Goal: Task Accomplishment & Management: Complete application form

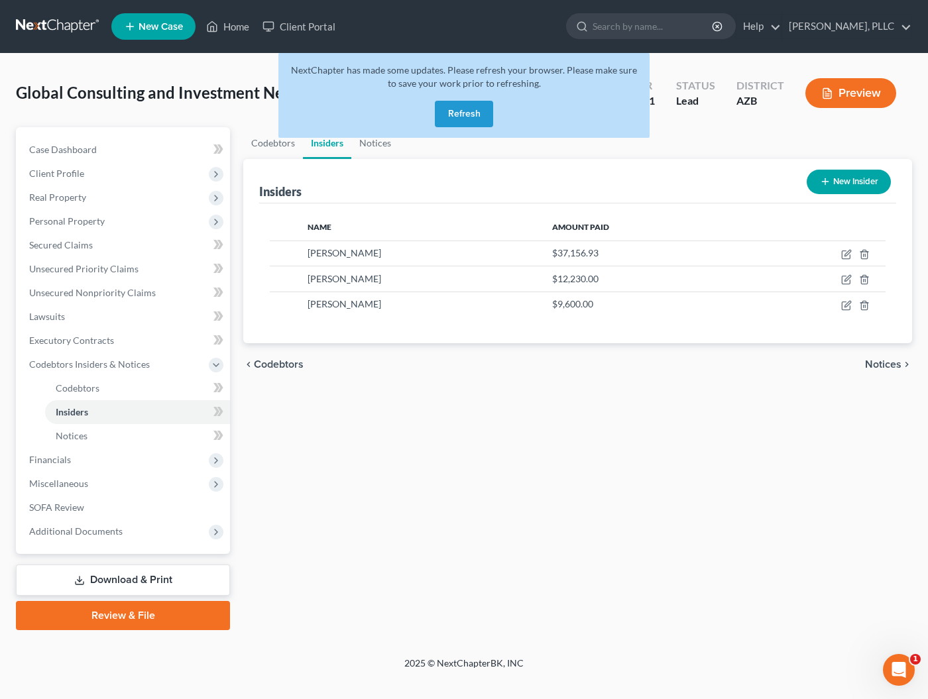
click at [462, 116] on button "Refresh" at bounding box center [464, 114] width 58 height 27
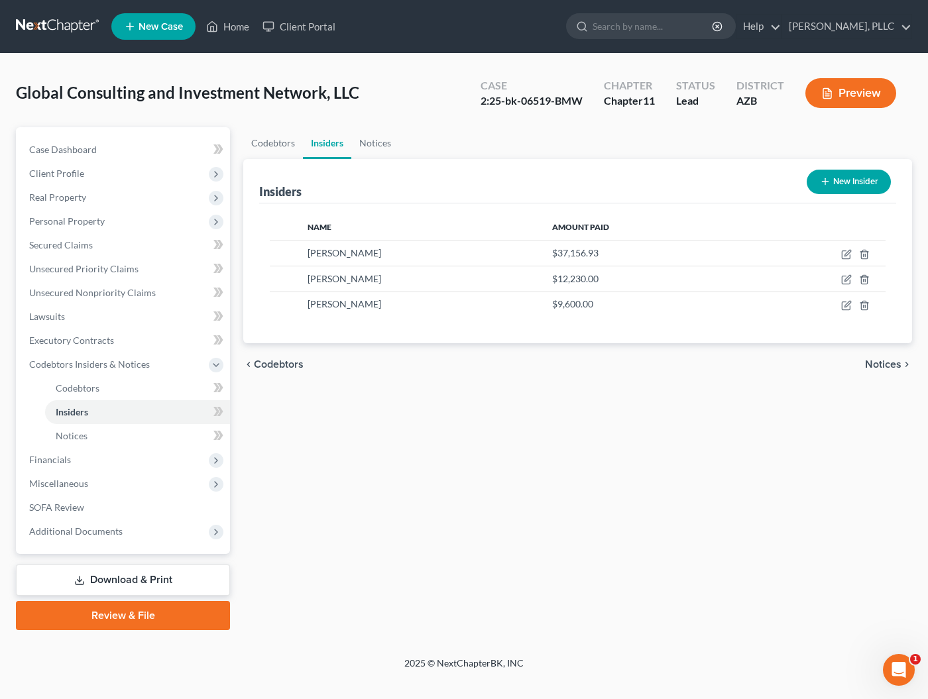
click at [88, 25] on link at bounding box center [58, 27] width 85 height 24
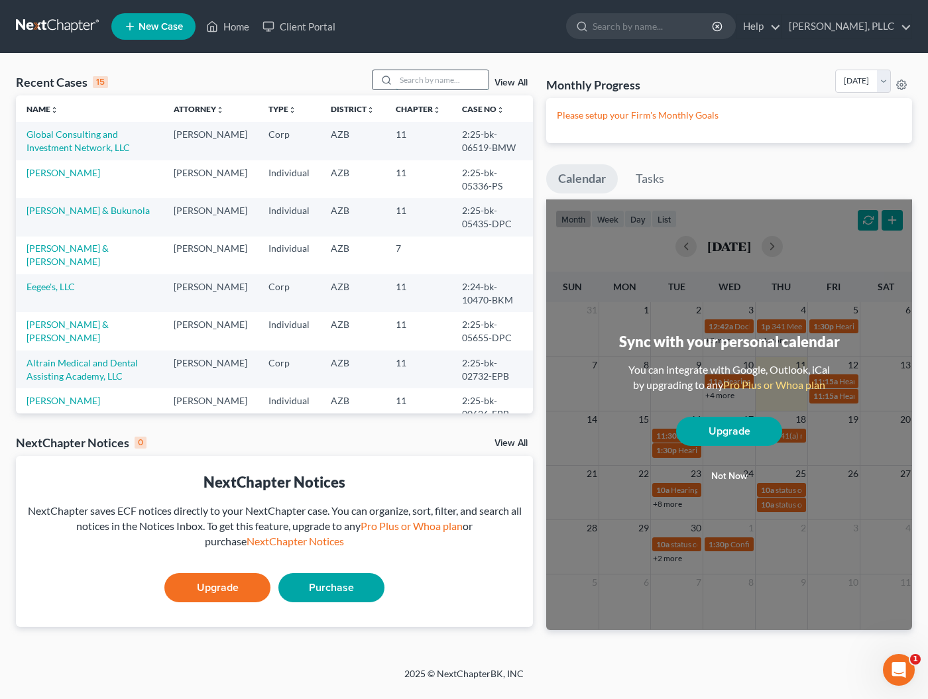
click at [403, 77] on input "search" at bounding box center [442, 79] width 93 height 19
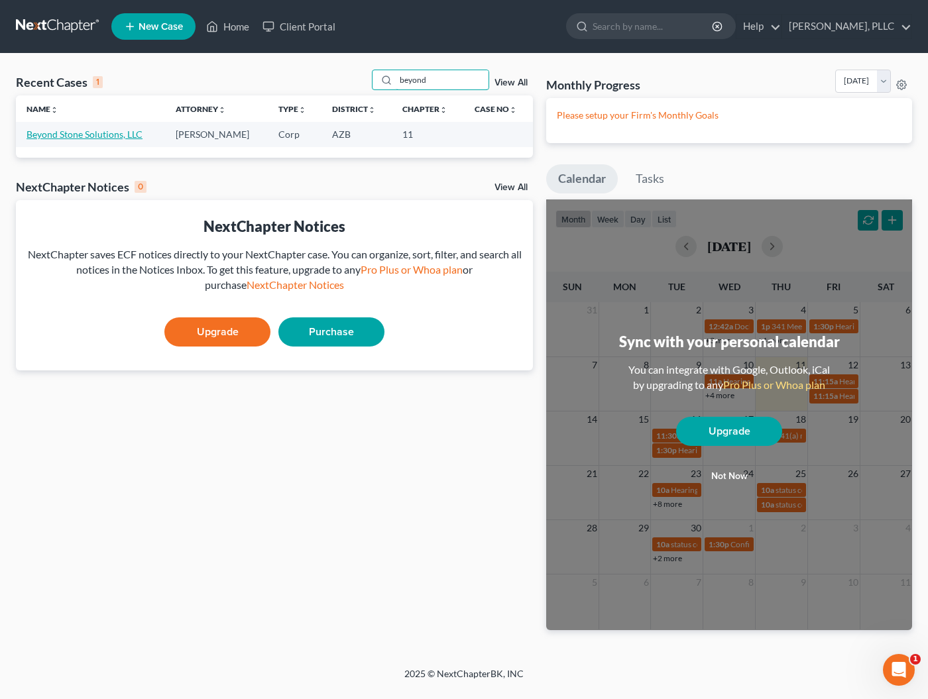
type input "beyond"
click at [106, 136] on link "Beyond Stone Solutions, LLC" at bounding box center [85, 134] width 116 height 11
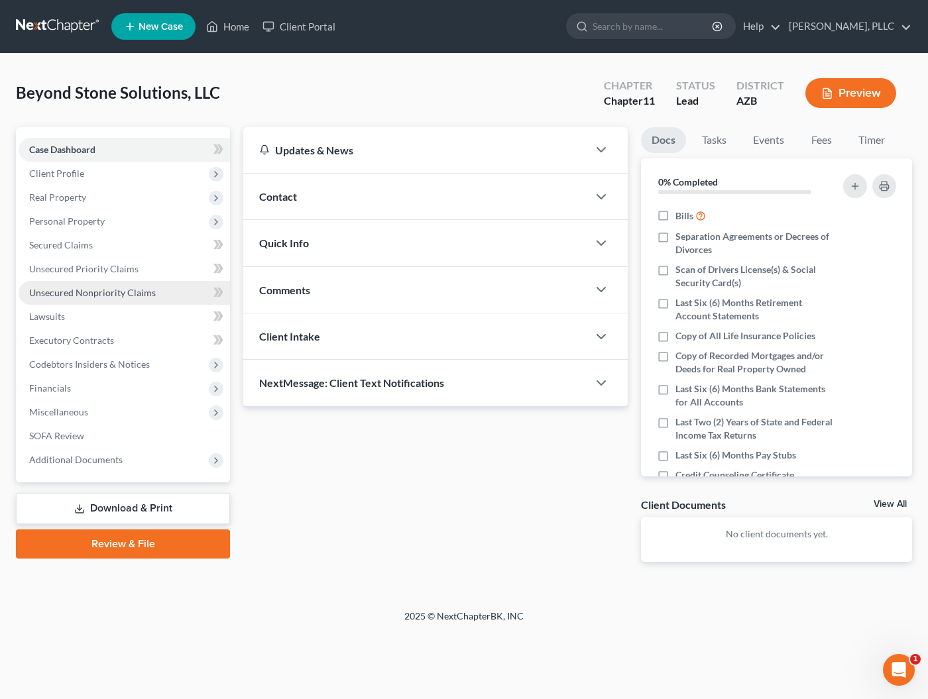
click at [90, 288] on span "Unsecured Nonpriority Claims" at bounding box center [92, 292] width 127 height 11
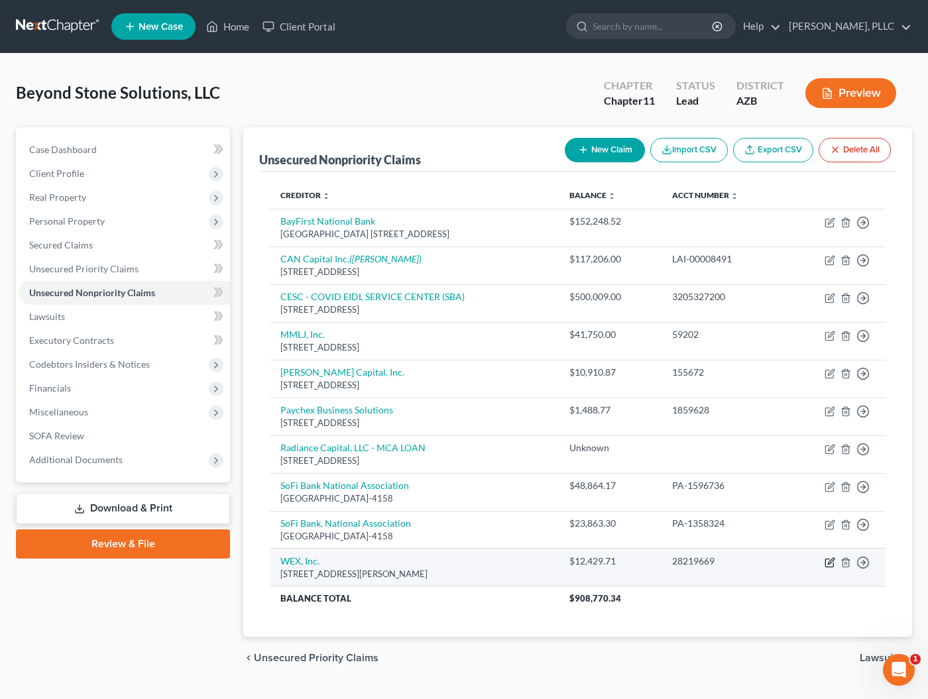
click at [829, 559] on icon "button" at bounding box center [830, 562] width 11 height 11
select select "20"
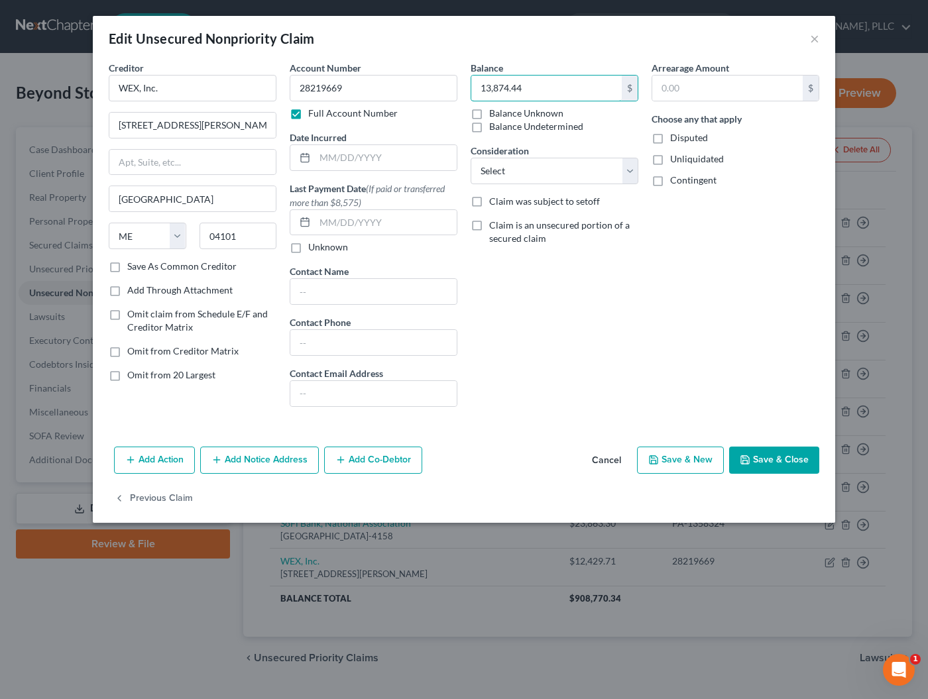
type input "13,874.44"
click at [781, 463] on button "Save & Close" at bounding box center [774, 461] width 90 height 28
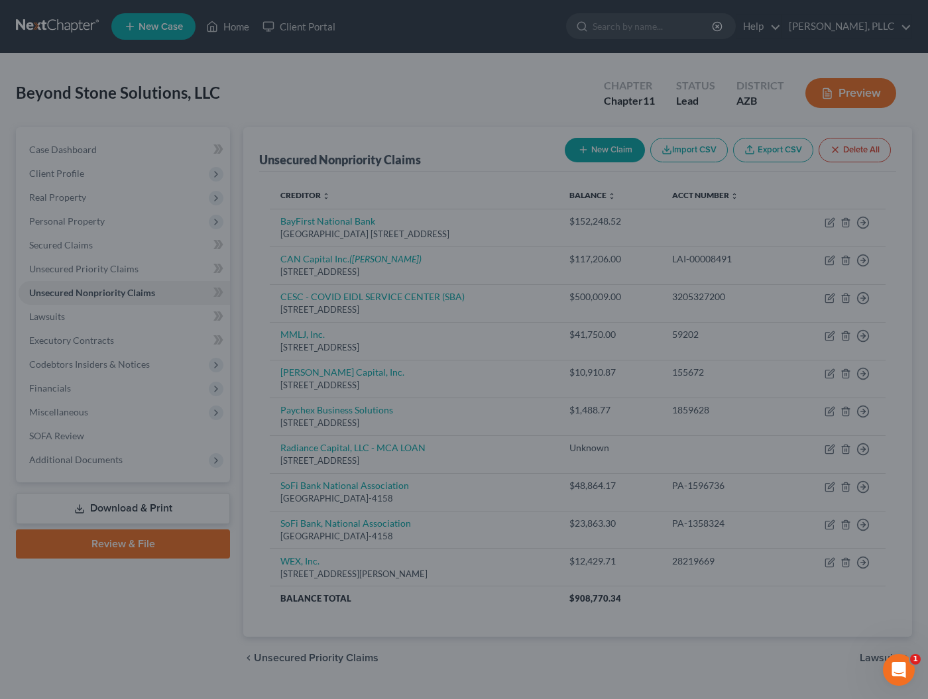
type input "0"
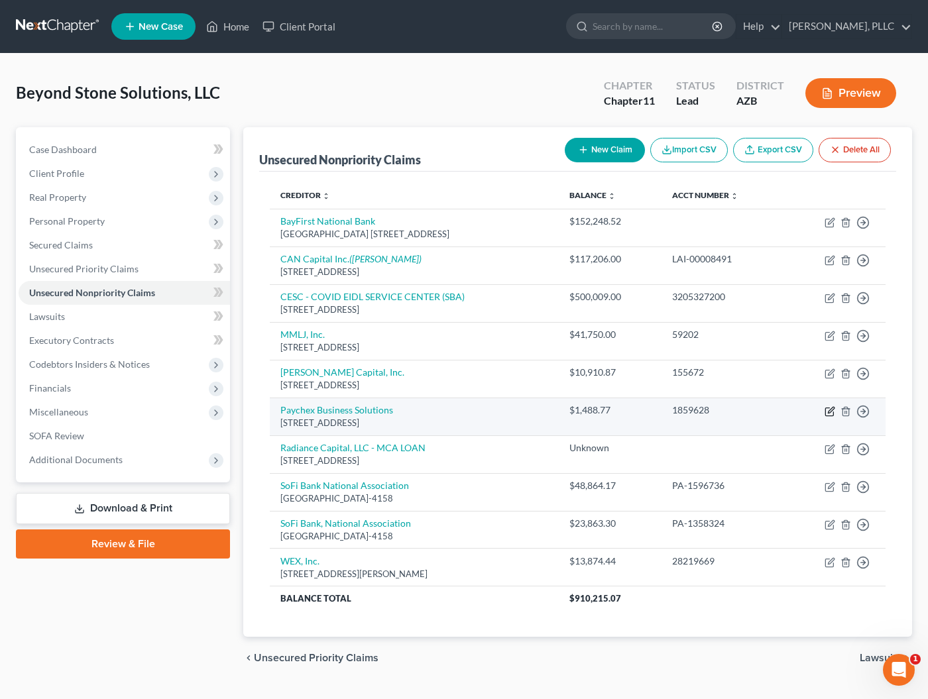
click at [827, 408] on icon "button" at bounding box center [829, 412] width 8 height 8
select select "9"
select select "15"
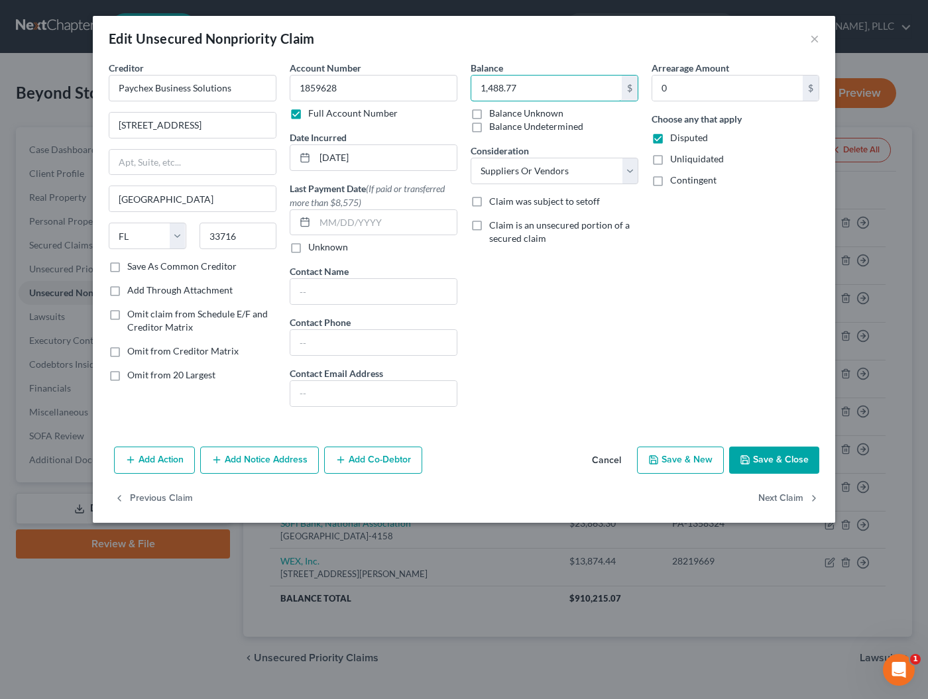
drag, startPoint x: 531, startPoint y: 93, endPoint x: 459, endPoint y: 88, distance: 72.4
click at [459, 88] on div "Creditor * Paychex Business Solutions 970 Lake Carillon Dr., Suite 400& 500 Sai…" at bounding box center [464, 239] width 724 height 357
type input "1,495.65"
click at [767, 451] on button "Save & Close" at bounding box center [774, 461] width 90 height 28
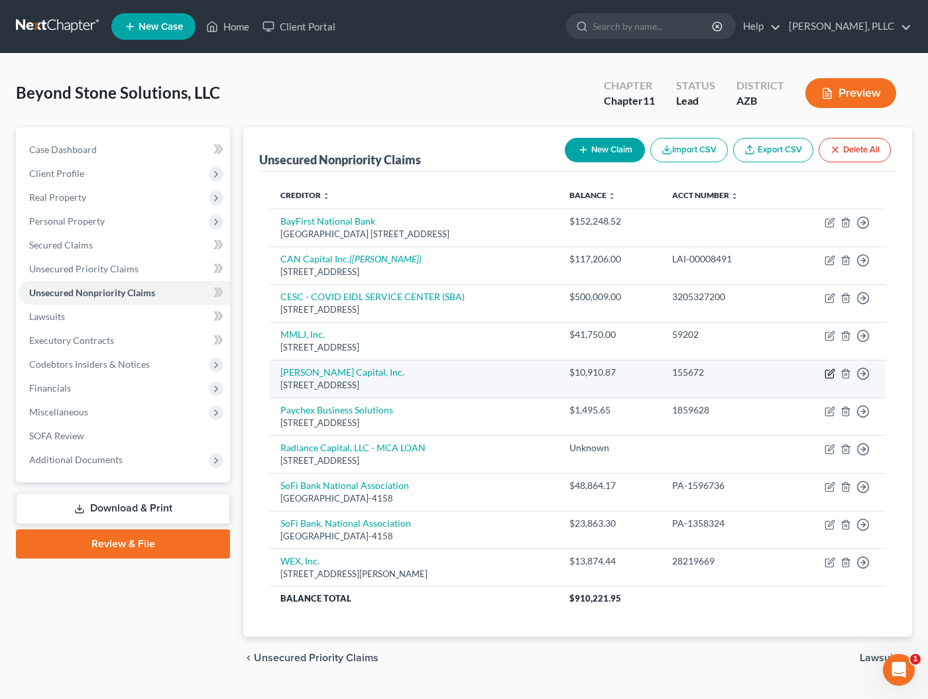
click at [829, 375] on icon "button" at bounding box center [830, 374] width 11 height 11
select select "46"
select select "8"
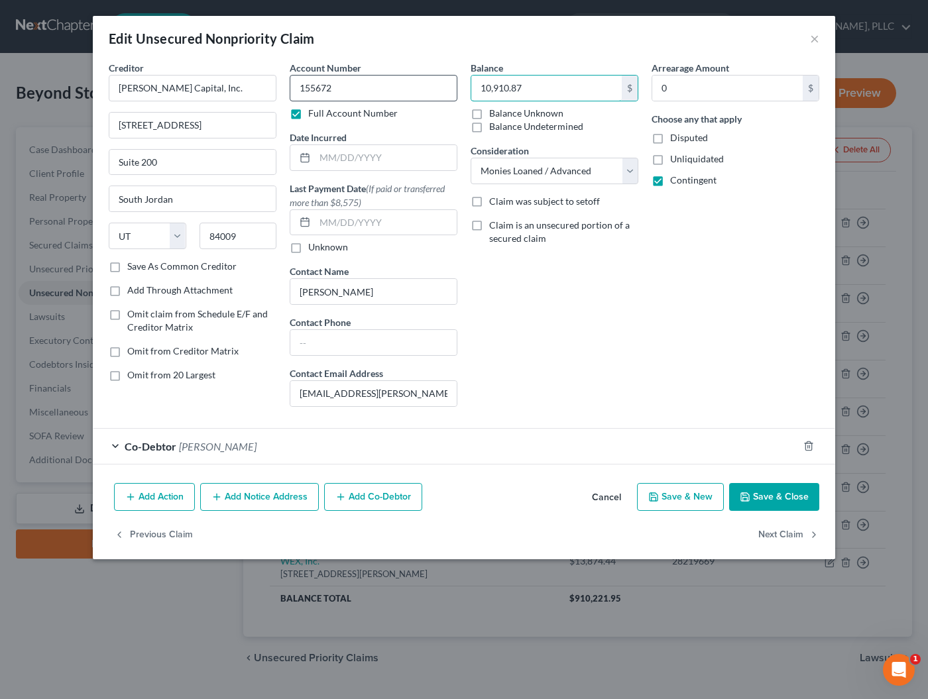
drag, startPoint x: 532, startPoint y: 91, endPoint x: 406, endPoint y: 91, distance: 125.3
click at [406, 91] on div "Creditor * OnDeck Capital, Inc. 4700 W. Daybreak Pkwy Suite 200 South Jordan St…" at bounding box center [464, 239] width 724 height 357
type input "101,210.19"
click at [785, 494] on button "Save & Close" at bounding box center [774, 497] width 90 height 28
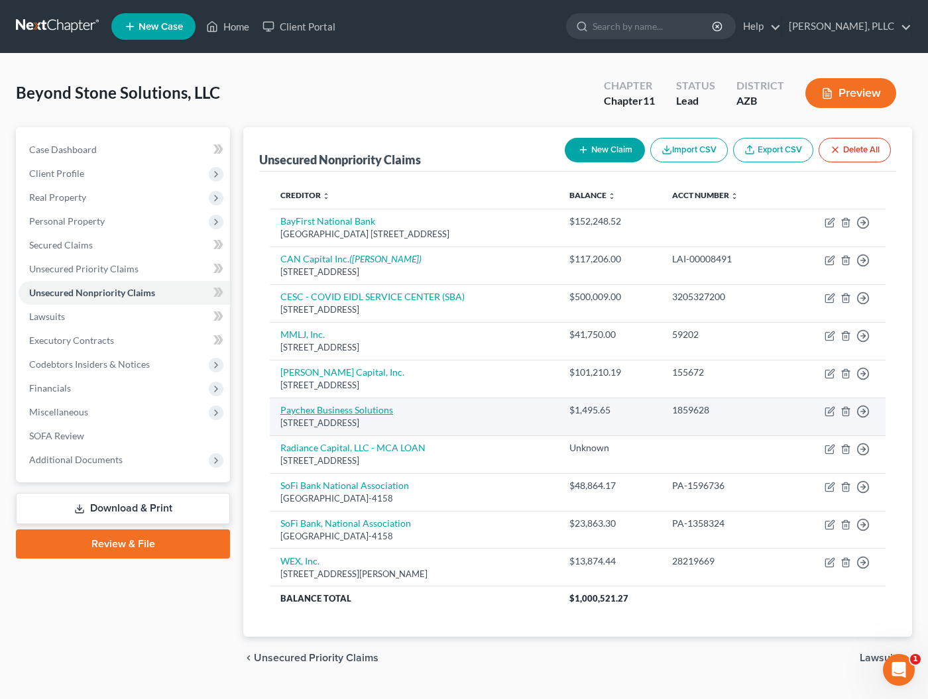
click at [307, 412] on link "Paychex Business Solutions" at bounding box center [336, 409] width 113 height 11
select select "9"
select select "15"
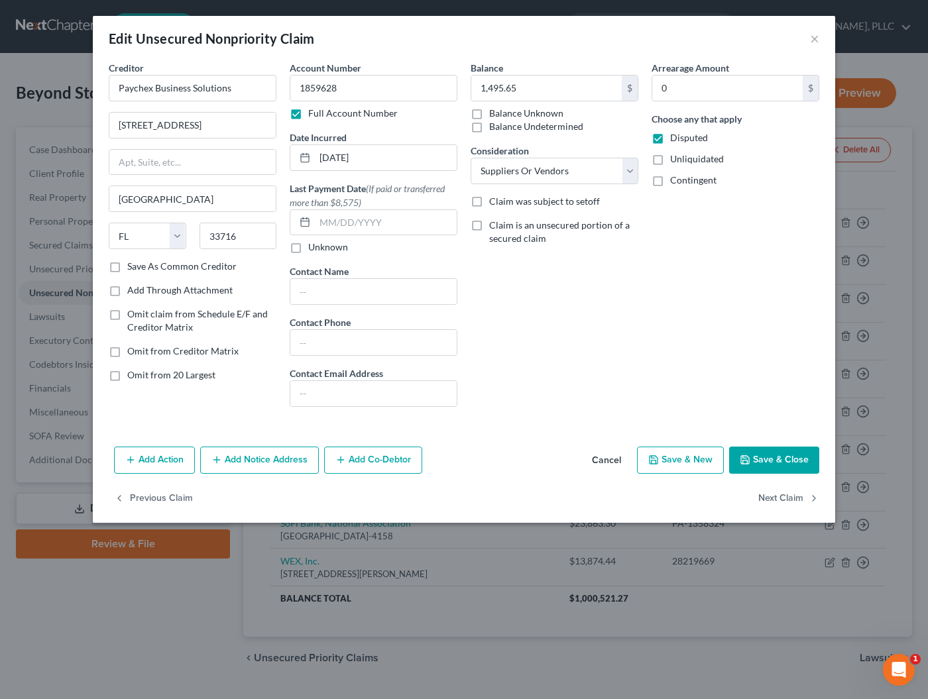
click at [233, 465] on button "Add Notice Address" at bounding box center [259, 461] width 119 height 28
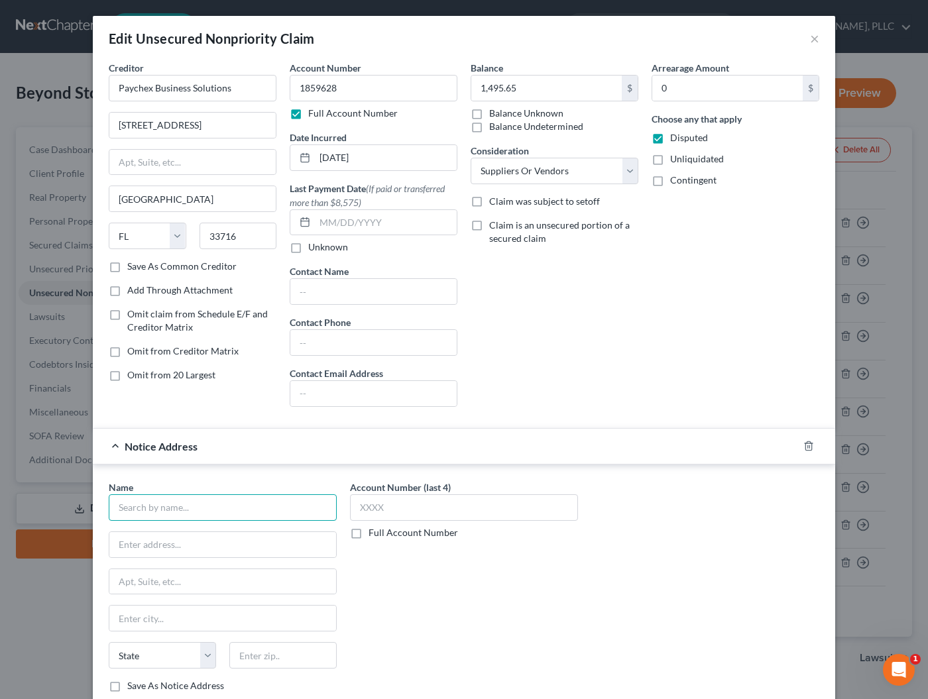
click at [183, 511] on input "text" at bounding box center [223, 507] width 228 height 27
type input "AFM Legal, PC"
type input "PO Box 736150"
type input "Chicago"
select select "14"
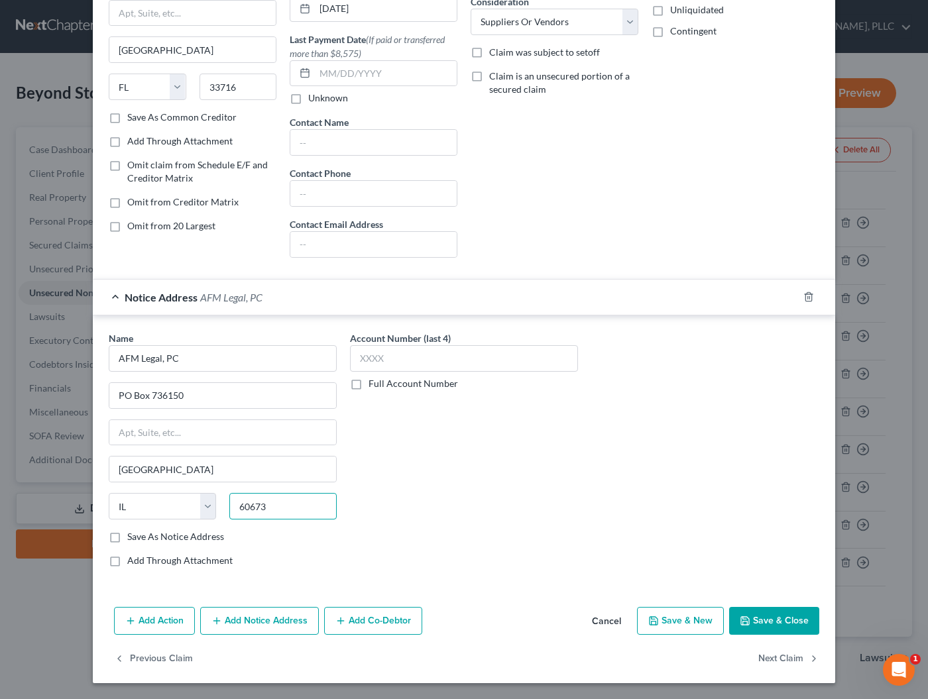
scroll to position [149, 0]
type input "60673"
click at [766, 618] on button "Save & Close" at bounding box center [774, 621] width 90 height 28
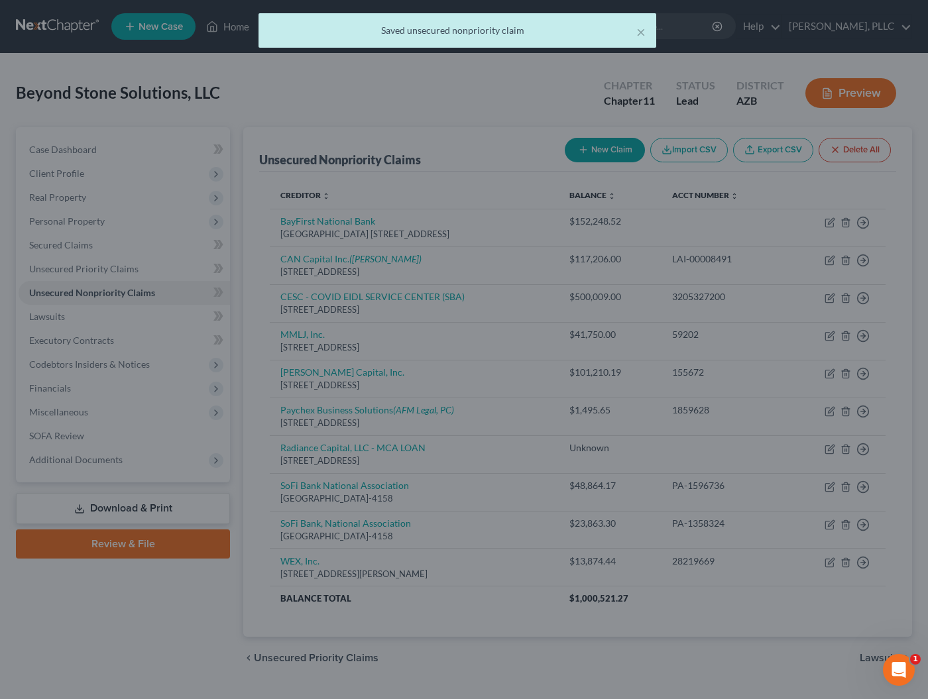
scroll to position [0, 0]
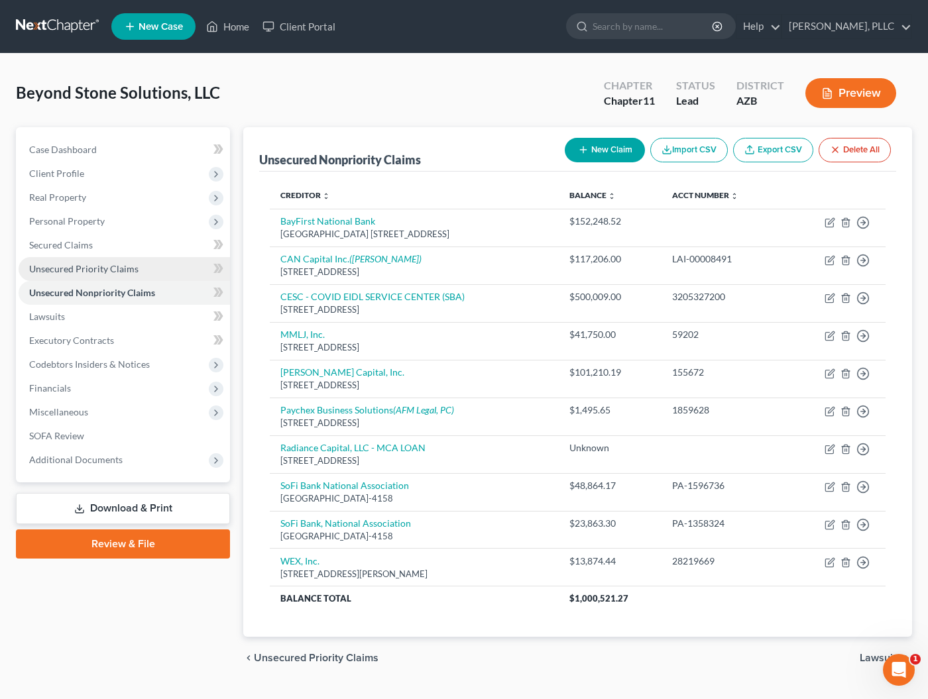
click at [66, 268] on span "Unsecured Priority Claims" at bounding box center [83, 268] width 109 height 11
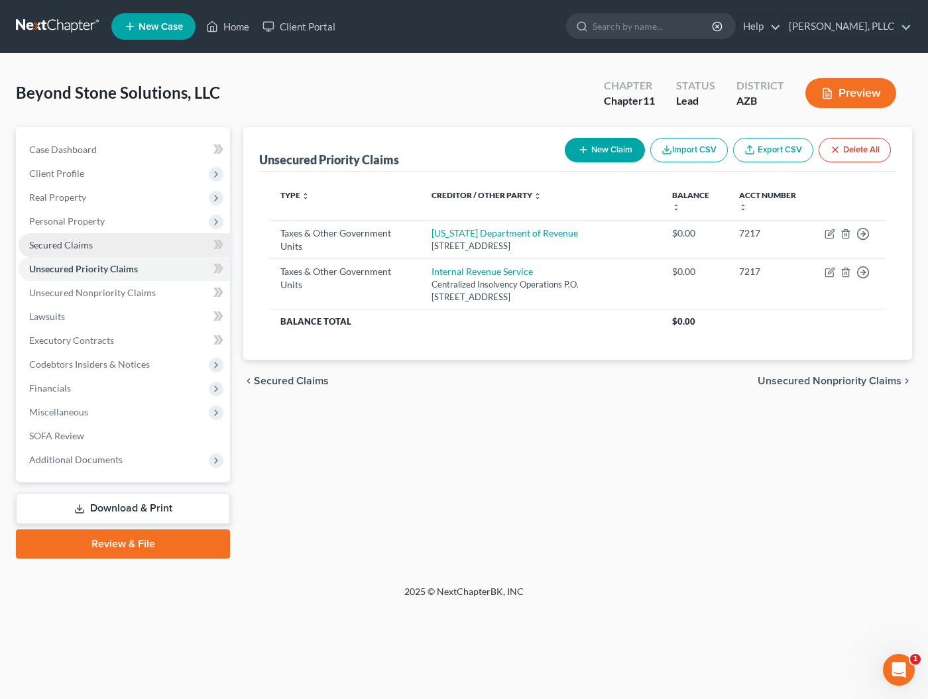
click at [68, 247] on span "Secured Claims" at bounding box center [61, 244] width 64 height 11
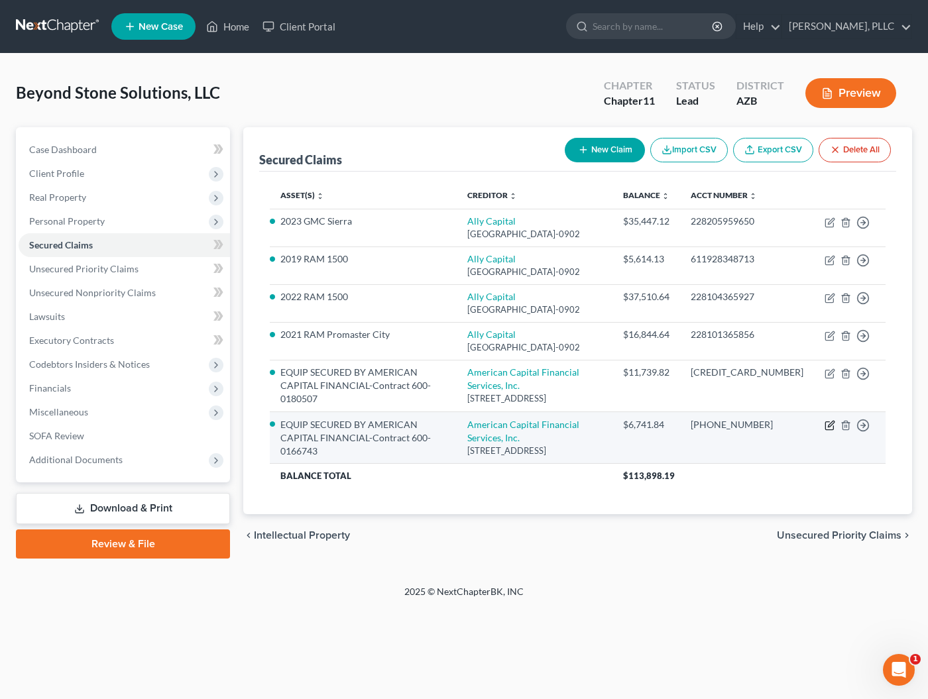
click at [831, 427] on icon "button" at bounding box center [831, 424] width 6 height 6
select select "24"
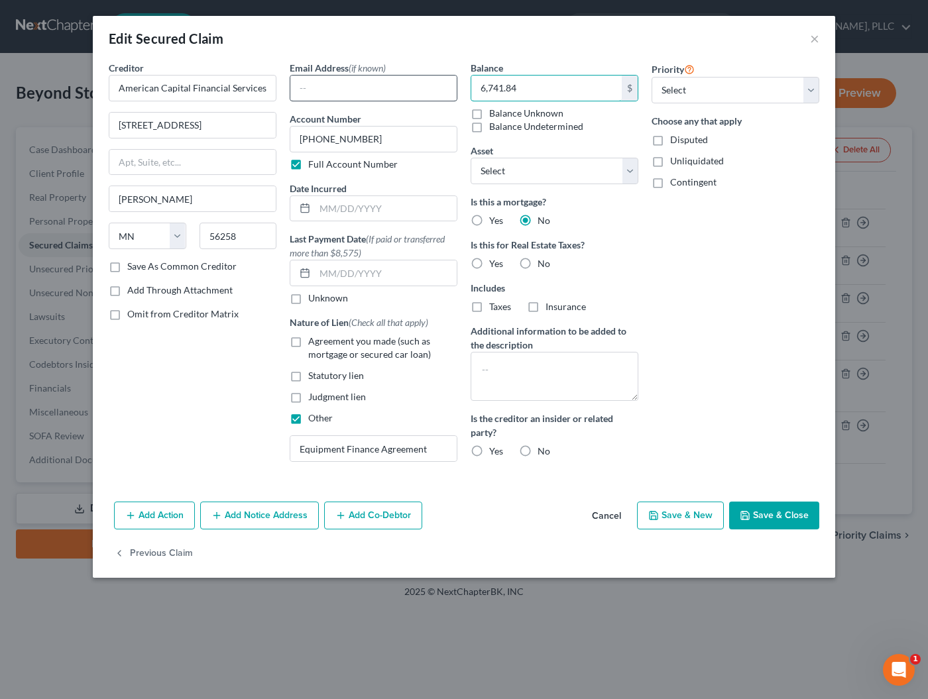
drag, startPoint x: 526, startPoint y: 90, endPoint x: 429, endPoint y: 88, distance: 96.8
click at [430, 88] on div "Creditor * American Capital Financial Services, Inc. 1310 Madrid Street Marshal…" at bounding box center [464, 267] width 724 height 412
type input "5,056.38"
click at [755, 517] on button "Save & Close" at bounding box center [774, 516] width 90 height 28
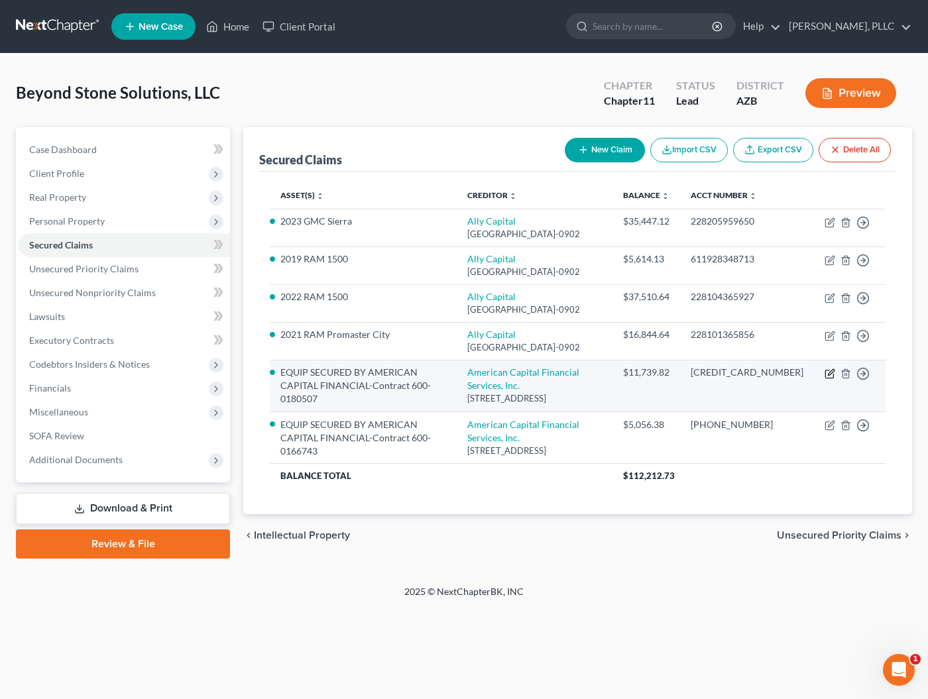
click at [831, 379] on icon "button" at bounding box center [830, 374] width 11 height 11
select select "24"
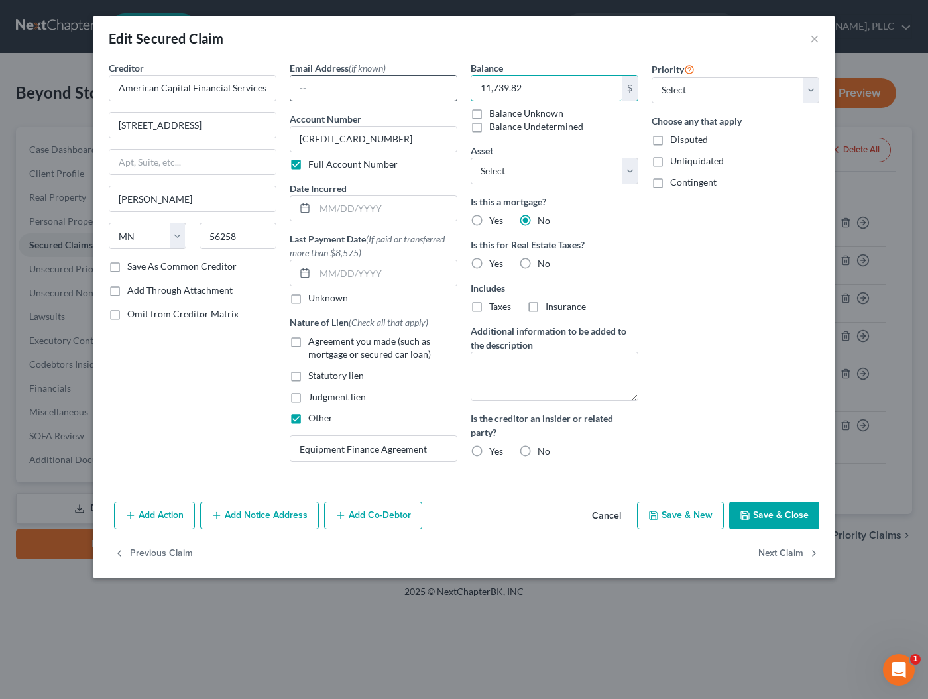
drag, startPoint x: 562, startPoint y: 91, endPoint x: 396, endPoint y: 92, distance: 165.7
click at [396, 92] on div "Creditor * American Capital Financial Services, Inc. 1310 Madrid Street Marshal…" at bounding box center [464, 267] width 724 height 412
type input "11,298.68"
click at [750, 511] on icon "button" at bounding box center [745, 515] width 11 height 11
